Goal: Information Seeking & Learning: Learn about a topic

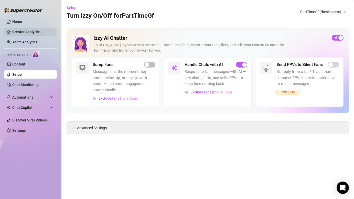
click at [27, 30] on link "Creator Analytics" at bounding box center [32, 32] width 41 height 8
click at [24, 32] on link "Creator Analytics" at bounding box center [32, 32] width 41 height 8
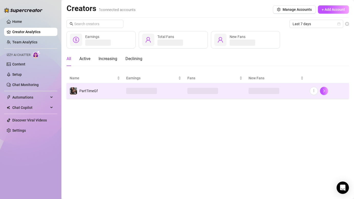
click at [125, 88] on td at bounding box center [153, 90] width 61 height 15
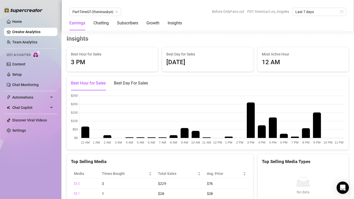
scroll to position [763, 0]
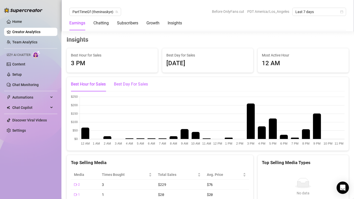
click at [136, 85] on div "Best Day For Sales" at bounding box center [131, 84] width 34 height 6
click at [97, 86] on div "Best Hour for Sales" at bounding box center [88, 84] width 35 height 6
click at [132, 83] on div "Best Day For Sales" at bounding box center [131, 84] width 34 height 6
